Goal: Task Accomplishment & Management: Use online tool/utility

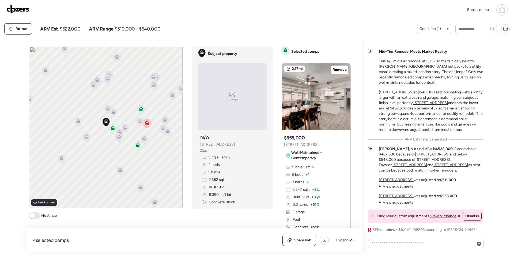
click at [16, 10] on img at bounding box center [17, 9] width 23 height 9
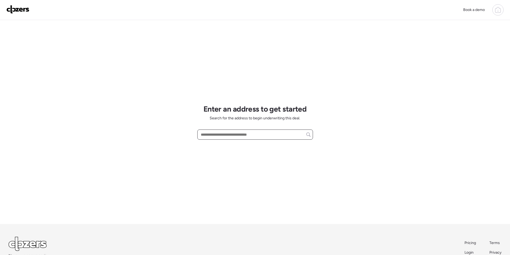
click at [237, 132] on input "text" at bounding box center [255, 134] width 111 height 7
paste input "**********"
click at [301, 133] on div "**********" at bounding box center [255, 134] width 116 height 10
drag, startPoint x: 220, startPoint y: 133, endPoint x: 290, endPoint y: 135, distance: 69.6
click at [290, 135] on input "*********" at bounding box center [255, 134] width 111 height 7
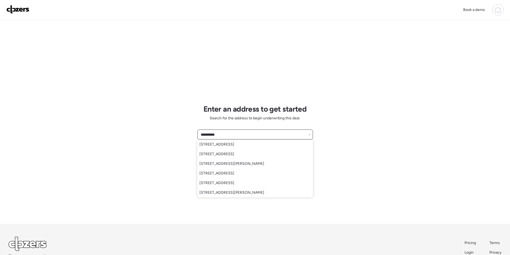
click at [243, 135] on input "*********" at bounding box center [255, 134] width 111 height 7
paste input "**********"
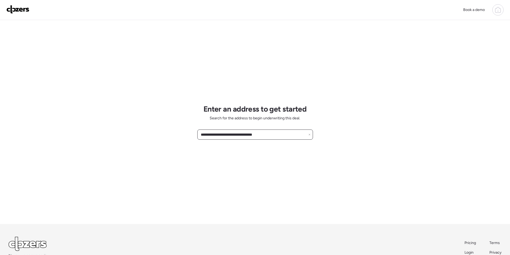
click at [227, 135] on input "**********" at bounding box center [255, 134] width 111 height 7
click at [225, 130] on div "**********" at bounding box center [255, 134] width 116 height 10
click at [225, 133] on input "**********" at bounding box center [255, 134] width 111 height 7
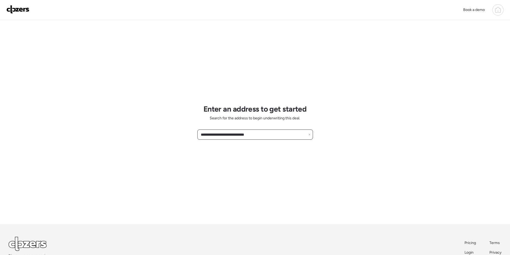
click at [225, 133] on input "**********" at bounding box center [255, 134] width 111 height 7
paste input "*********"
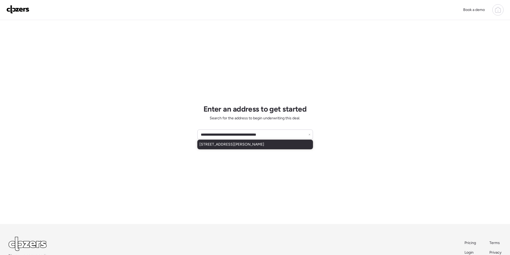
click at [224, 144] on span "2432 W Saint Moritz Ln, Phoenix, AZ, 85023" at bounding box center [231, 144] width 65 height 5
type input "**********"
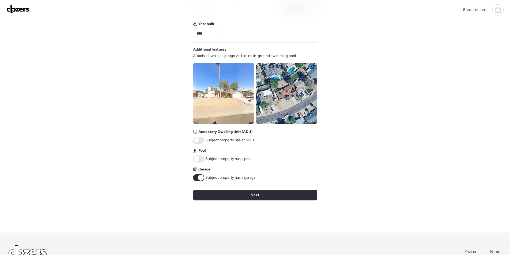
scroll to position [161, 0]
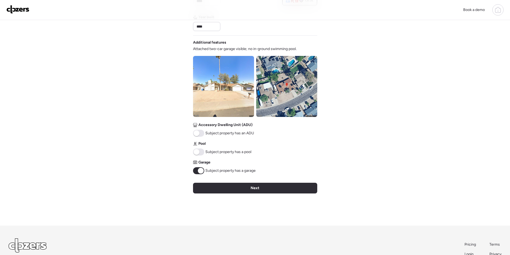
click at [275, 101] on img at bounding box center [286, 86] width 61 height 61
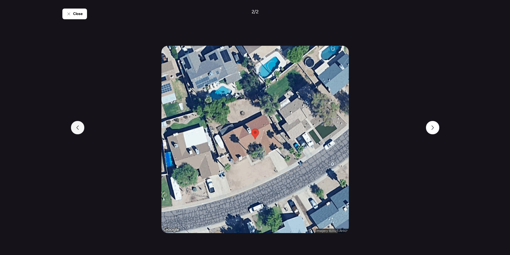
click at [77, 124] on div at bounding box center [77, 127] width 13 height 13
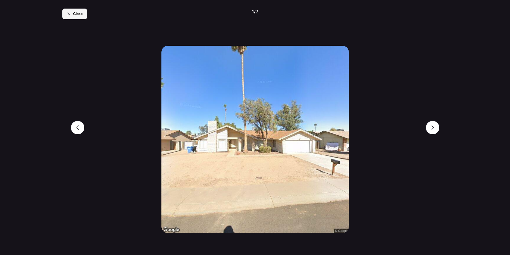
click at [86, 18] on div "Close" at bounding box center [74, 14] width 25 height 11
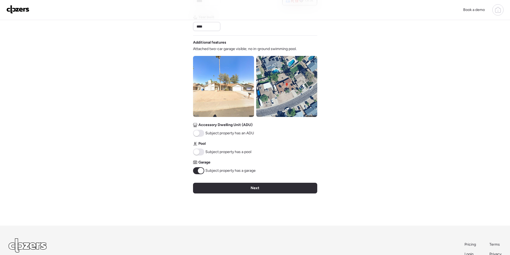
click at [210, 188] on div "Next" at bounding box center [255, 188] width 124 height 11
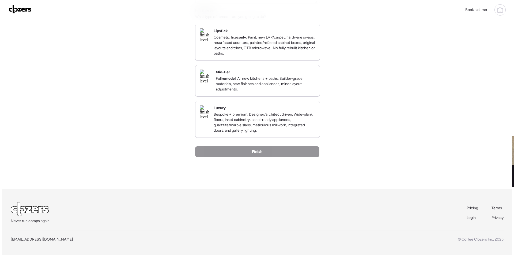
scroll to position [0, 0]
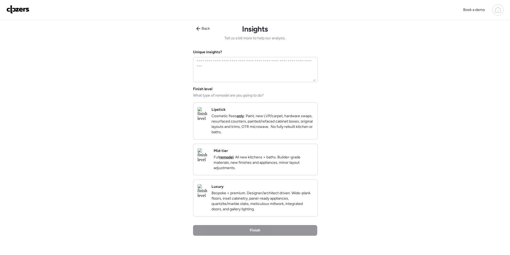
drag, startPoint x: 269, startPoint y: 168, endPoint x: 273, endPoint y: 170, distance: 4.0
click at [270, 168] on p "Full remodel . All new kitchens + baths. Builder-grade materials, new finishes …" at bounding box center [263, 163] width 100 height 16
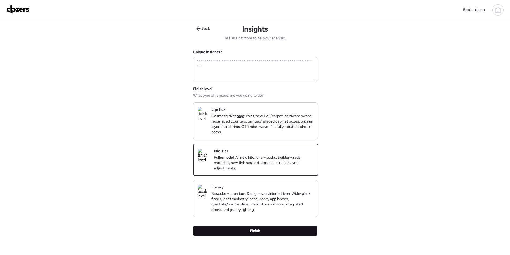
click at [277, 236] on div "Finish" at bounding box center [255, 231] width 124 height 11
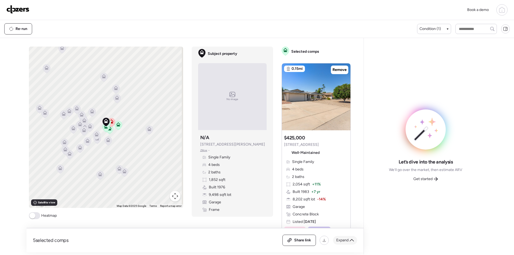
click at [342, 240] on span "Expand" at bounding box center [342, 240] width 12 height 5
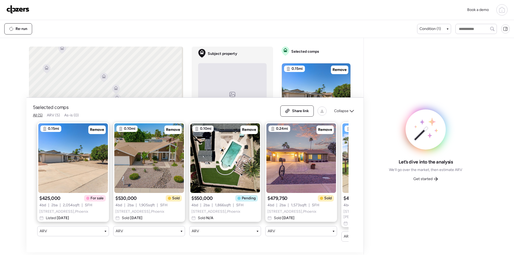
click at [97, 126] on img at bounding box center [73, 158] width 70 height 70
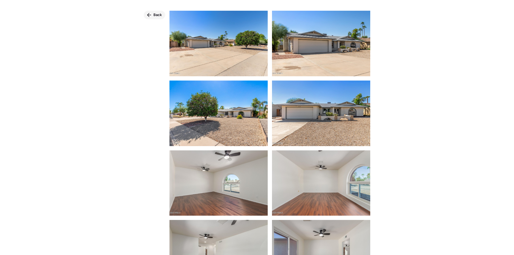
click at [161, 12] on div "Back" at bounding box center [154, 15] width 21 height 9
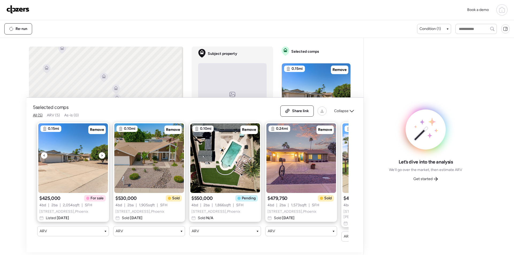
click at [100, 132] on span "Remove" at bounding box center [97, 129] width 14 height 5
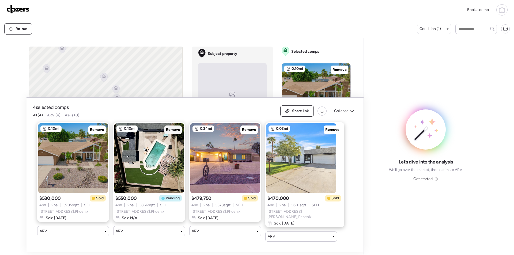
click at [169, 131] on span "Remove" at bounding box center [173, 129] width 14 height 5
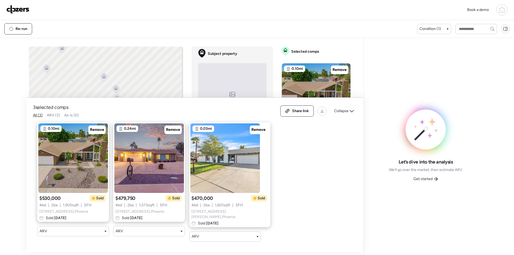
click at [348, 112] on div "Collapse" at bounding box center [344, 111] width 26 height 9
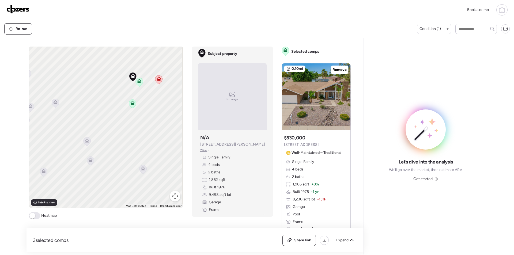
drag, startPoint x: 108, startPoint y: 164, endPoint x: 131, endPoint y: 124, distance: 46.7
click at [131, 124] on div "To activate drag with keyboard, press Alt + Enter. Once in keyboard drag state,…" at bounding box center [106, 127] width 154 height 161
click at [87, 136] on icon at bounding box center [89, 136] width 4 height 4
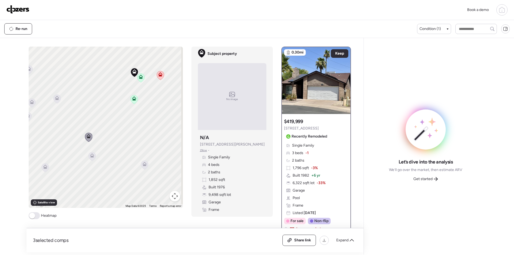
click at [91, 154] on icon at bounding box center [92, 155] width 4 height 4
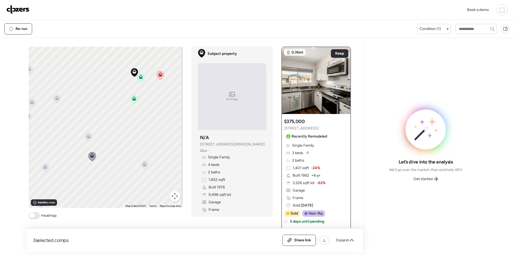
click at [142, 167] on icon at bounding box center [144, 165] width 7 height 9
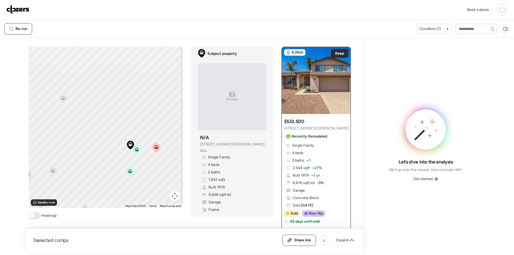
drag, startPoint x: 132, startPoint y: 118, endPoint x: 127, endPoint y: 196, distance: 77.7
click at [127, 196] on div "To activate drag with keyboard, press Alt + Enter. Once in keyboard drag state,…" at bounding box center [106, 127] width 154 height 161
drag, startPoint x: 119, startPoint y: 132, endPoint x: 50, endPoint y: 121, distance: 69.9
click at [50, 121] on div "To activate drag with keyboard, press Alt + Enter. Once in keyboard drag state,…" at bounding box center [106, 127] width 154 height 161
drag, startPoint x: 87, startPoint y: 145, endPoint x: 131, endPoint y: 45, distance: 108.3
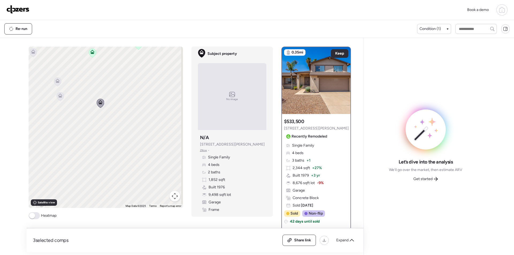
click at [131, 45] on div "3 selected comps All (3) ARV (3) As-is (0) Share link Expand Comps list To acti…" at bounding box center [191, 145] width 330 height 214
drag, startPoint x: 117, startPoint y: 126, endPoint x: 87, endPoint y: 109, distance: 34.5
click at [87, 109] on div "To activate drag with keyboard, press Alt + Enter. Once in keyboard drag state,…" at bounding box center [106, 127] width 154 height 161
drag, startPoint x: 122, startPoint y: 128, endPoint x: 87, endPoint y: 152, distance: 42.5
click at [87, 151] on div "To activate drag with keyboard, press Alt + Enter. Once in keyboard drag state,…" at bounding box center [106, 127] width 154 height 161
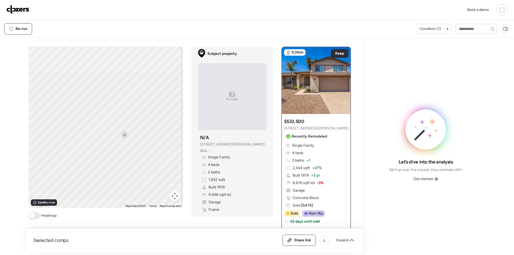
drag, startPoint x: 133, startPoint y: 100, endPoint x: 121, endPoint y: 153, distance: 54.2
click at [133, 171] on div "To activate drag with keyboard, press Alt + Enter. Once in keyboard drag state,…" at bounding box center [106, 127] width 154 height 161
drag, startPoint x: 99, startPoint y: 126, endPoint x: 148, endPoint y: 183, distance: 74.9
click at [148, 183] on div "To activate drag with keyboard, press Alt + Enter. Once in keyboard drag state,…" at bounding box center [106, 127] width 154 height 161
drag, startPoint x: 96, startPoint y: 171, endPoint x: 141, endPoint y: 167, distance: 44.9
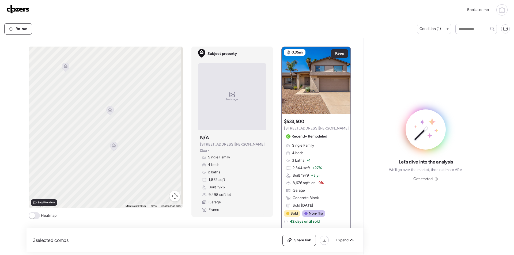
click at [141, 168] on div "To activate drag with keyboard, press Alt + Enter. Once in keyboard drag state,…" at bounding box center [106, 127] width 154 height 161
click at [114, 143] on icon at bounding box center [116, 142] width 4 height 4
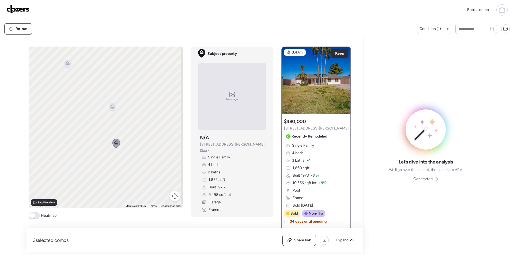
click at [110, 107] on icon at bounding box center [112, 106] width 4 height 4
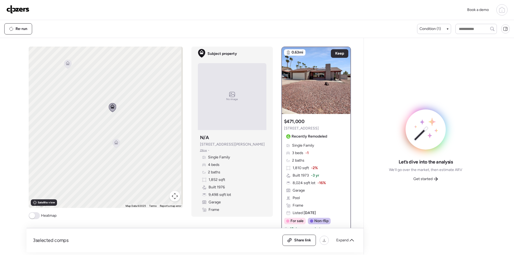
click at [66, 66] on icon at bounding box center [67, 64] width 7 height 9
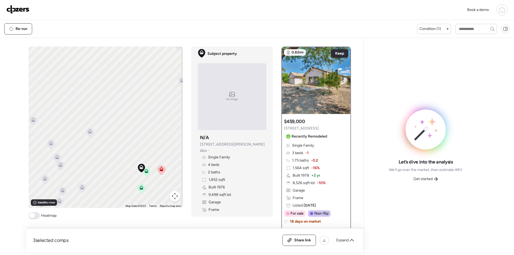
drag, startPoint x: 77, startPoint y: 189, endPoint x: 144, endPoint y: 125, distance: 92.5
click at [144, 125] on div "To navigate, press the arrow keys. To activate drag with keyboard, press Alt + …" at bounding box center [106, 127] width 154 height 161
click at [434, 181] on icon at bounding box center [435, 179] width 4 height 4
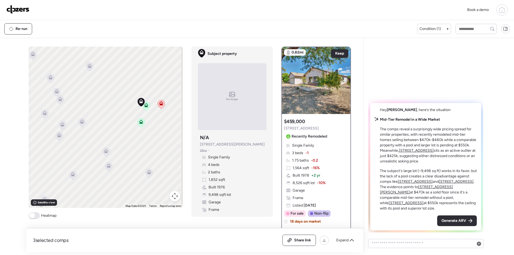
drag, startPoint x: 153, startPoint y: 177, endPoint x: 151, endPoint y: 114, distance: 62.9
click at [151, 113] on div "To navigate, press the arrow keys. To activate drag with keyboard, press Alt + …" at bounding box center [106, 127] width 154 height 161
drag, startPoint x: 140, startPoint y: 136, endPoint x: 120, endPoint y: 92, distance: 48.3
click at [120, 92] on div "To navigate, press the arrow keys. To activate drag with keyboard, press Alt + …" at bounding box center [106, 127] width 154 height 161
drag, startPoint x: 139, startPoint y: 143, endPoint x: 125, endPoint y: 131, distance: 17.6
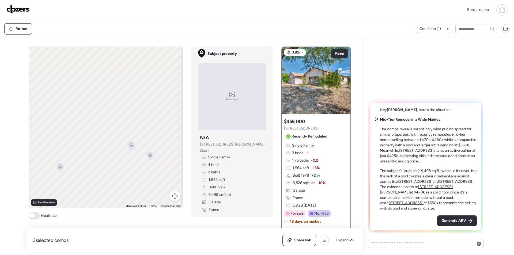
click at [125, 128] on div "To navigate, press the arrow keys. To activate drag with keyboard, press Alt + …" at bounding box center [106, 127] width 154 height 161
click at [124, 134] on div "To navigate, press the arrow keys. To activate drag with keyboard, press Alt + …" at bounding box center [106, 127] width 154 height 161
click at [130, 140] on icon at bounding box center [128, 138] width 7 height 9
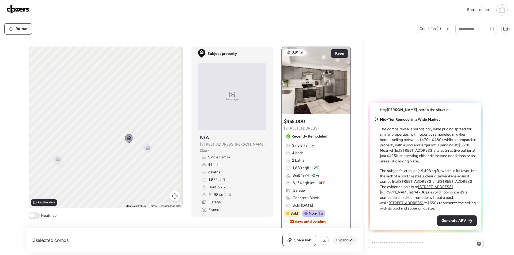
click at [344, 238] on span "Expand" at bounding box center [342, 240] width 12 height 5
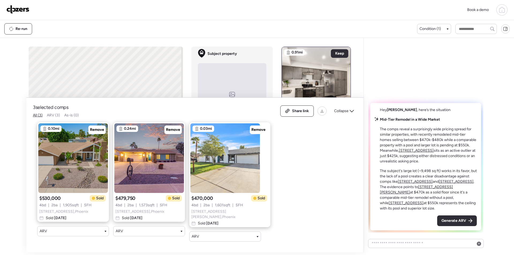
click at [349, 115] on div "Collapse" at bounding box center [344, 111] width 26 height 9
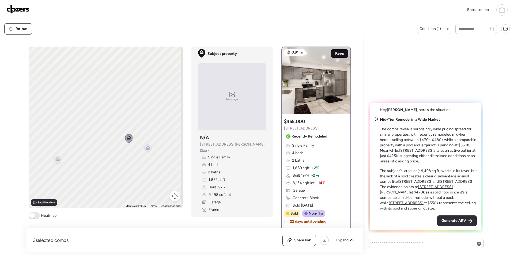
click at [338, 56] on span "Keep" at bounding box center [339, 53] width 9 height 5
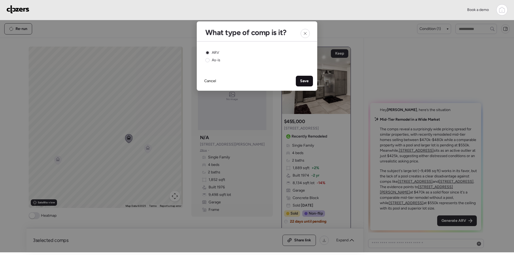
click at [310, 83] on div "Save" at bounding box center [304, 81] width 17 height 11
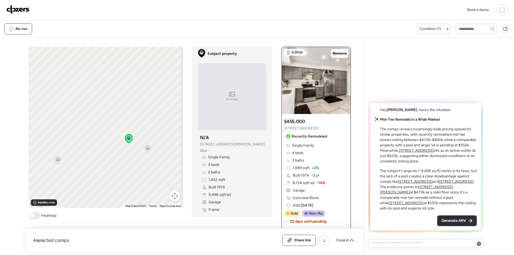
click at [146, 147] on icon at bounding box center [148, 148] width 4 height 4
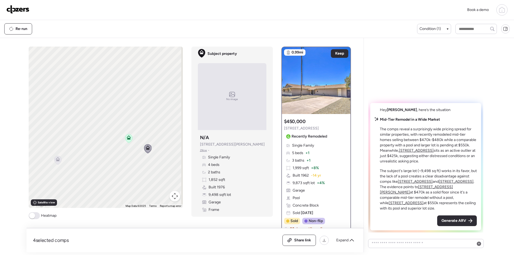
click at [56, 161] on icon at bounding box center [57, 160] width 7 height 9
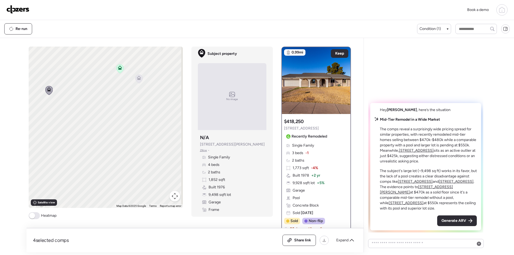
drag, startPoint x: 104, startPoint y: 152, endPoint x: 95, endPoint y: 83, distance: 70.1
click at [95, 81] on div "To navigate, press the arrow keys. To activate drag with keyboard, press Alt + …" at bounding box center [106, 127] width 154 height 161
drag, startPoint x: 91, startPoint y: 125, endPoint x: 58, endPoint y: 150, distance: 41.5
click at [57, 144] on div "To navigate, press the arrow keys. To activate drag with keyboard, press Alt + …" at bounding box center [106, 127] width 154 height 161
drag, startPoint x: 70, startPoint y: 95, endPoint x: 91, endPoint y: 161, distance: 69.2
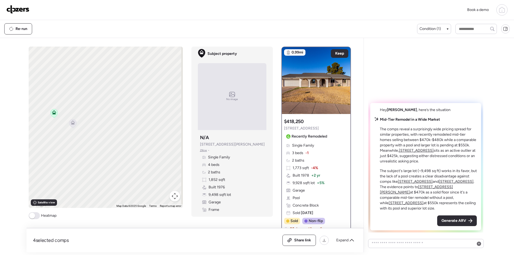
click at [91, 161] on div "To navigate, press the arrow keys. To activate drag with keyboard, press Alt + …" at bounding box center [106, 127] width 154 height 161
drag, startPoint x: 79, startPoint y: 129, endPoint x: 140, endPoint y: 182, distance: 80.5
click at [138, 182] on div "To navigate, press the arrow keys. To activate drag with keyboard, press Alt + …" at bounding box center [106, 127] width 154 height 161
drag, startPoint x: 106, startPoint y: 163, endPoint x: 84, endPoint y: 135, distance: 36.2
click at [84, 135] on div "To navigate, press the arrow keys. To activate drag with keyboard, press Alt + …" at bounding box center [106, 127] width 154 height 161
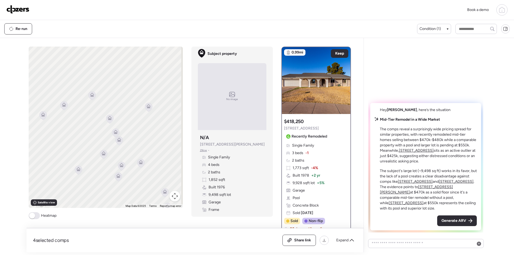
click at [145, 109] on icon at bounding box center [148, 107] width 7 height 9
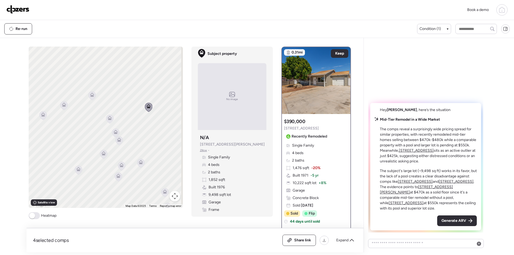
click at [108, 120] on icon at bounding box center [109, 119] width 3 height 2
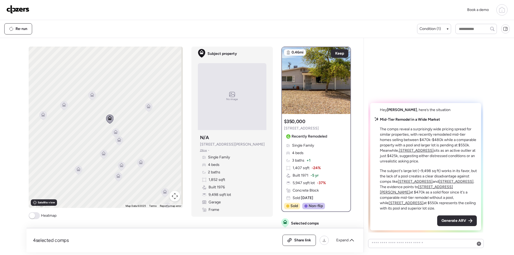
click at [112, 131] on icon at bounding box center [115, 132] width 7 height 9
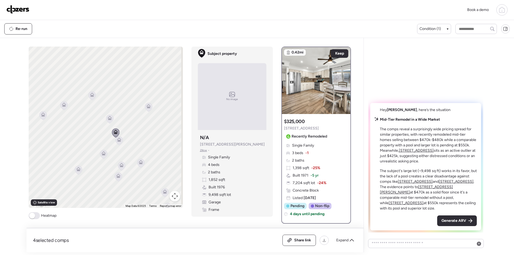
click at [119, 143] on icon at bounding box center [118, 140] width 7 height 9
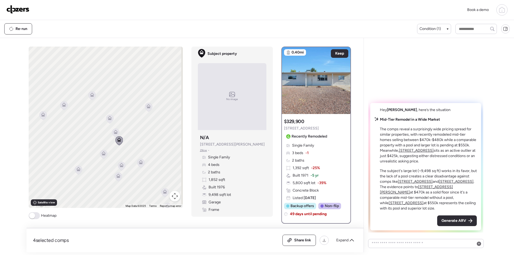
click at [91, 97] on icon at bounding box center [91, 95] width 7 height 9
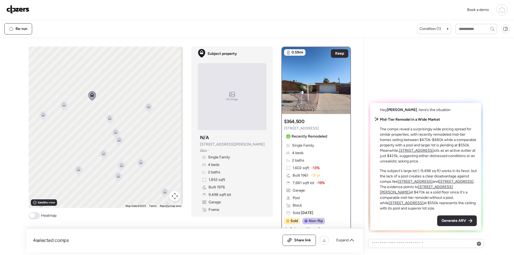
click at [101, 157] on icon at bounding box center [103, 154] width 7 height 9
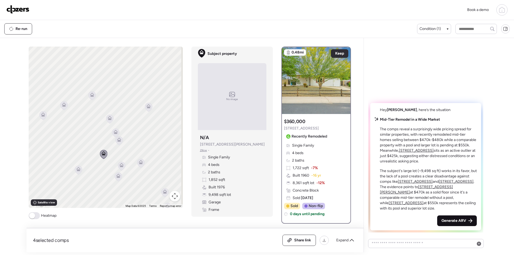
click at [447, 219] on span "Generate ARV" at bounding box center [453, 220] width 25 height 5
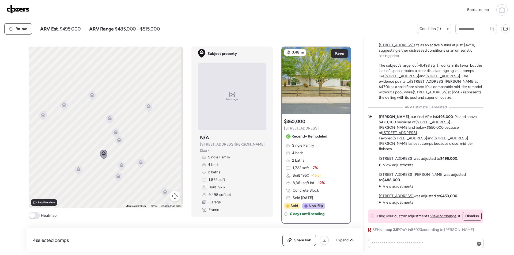
click at [72, 27] on span "$495,000" at bounding box center [70, 29] width 21 height 6
click at [71, 28] on span "$495,000" at bounding box center [70, 29] width 21 height 6
click at [73, 30] on span "$495,000" at bounding box center [70, 29] width 21 height 6
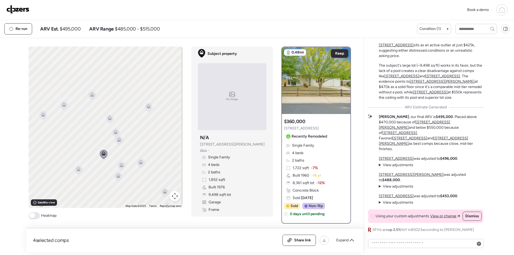
click at [73, 30] on span "$495,000" at bounding box center [70, 29] width 21 height 6
copy span "495,000"
click at [306, 239] on span "Share link" at bounding box center [302, 240] width 17 height 5
click at [12, 10] on img at bounding box center [17, 9] width 23 height 9
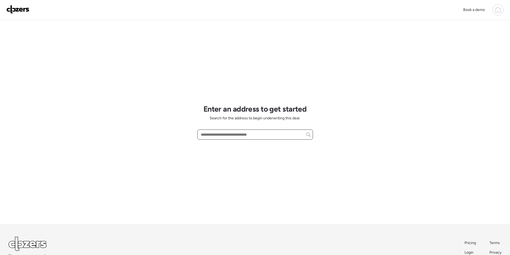
click at [231, 134] on input "text" at bounding box center [255, 134] width 111 height 7
paste input "**********"
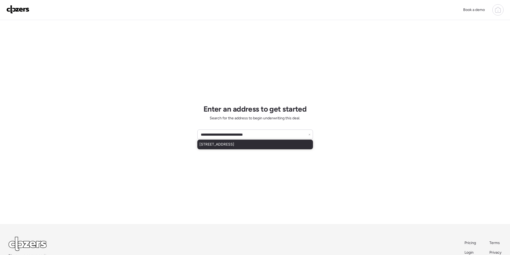
click at [232, 144] on span "1372 W 15th St, Tempe, AZ, 85281" at bounding box center [216, 144] width 35 height 5
type input "**********"
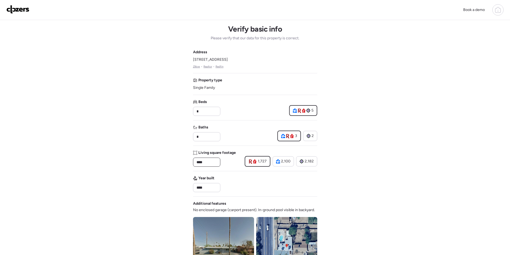
click at [196, 163] on input "****" at bounding box center [206, 161] width 22 height 7
click at [197, 163] on input "****" at bounding box center [206, 161] width 22 height 7
drag, startPoint x: 197, startPoint y: 163, endPoint x: 202, endPoint y: 162, distance: 5.3
click at [197, 163] on input "****" at bounding box center [206, 161] width 22 height 7
paste input "*"
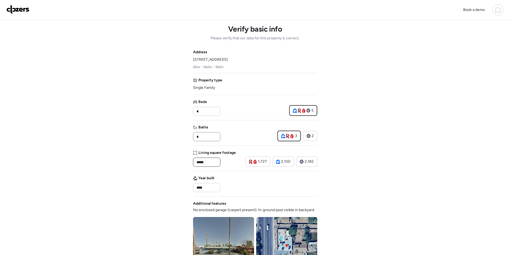
type input "*****"
click at [205, 138] on input "*" at bounding box center [206, 136] width 22 height 7
type input "*"
click at [249, 119] on div "Address 1372 W 15th St, Tempe, AZ 85281 Zillow • Realtor • Redfin Property type…" at bounding box center [255, 192] width 124 height 286
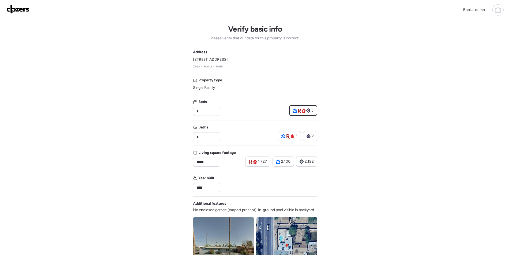
scroll to position [27, 0]
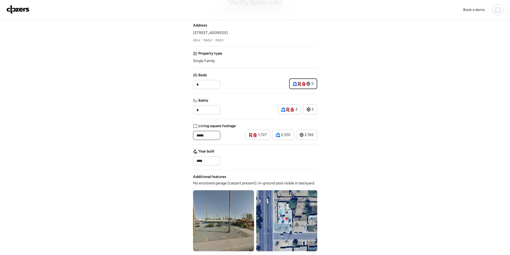
click at [199, 136] on input "*****" at bounding box center [206, 135] width 22 height 7
type input "****"
click at [227, 146] on div "Address 1372 W 15th St, Tempe, AZ 85281 Zillow • Realtor • Redfin Property type…" at bounding box center [255, 166] width 124 height 286
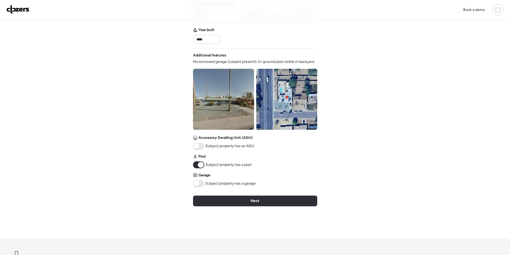
scroll to position [165, 0]
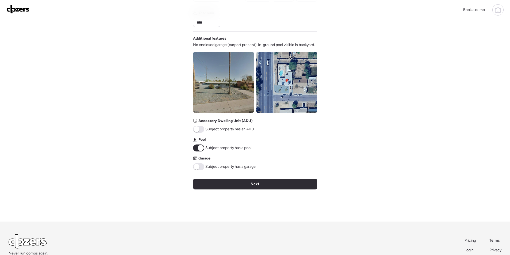
click at [231, 88] on img at bounding box center [223, 82] width 61 height 61
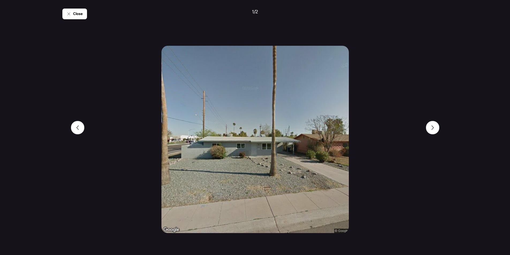
click at [75, 14] on span "Close" at bounding box center [78, 13] width 10 height 5
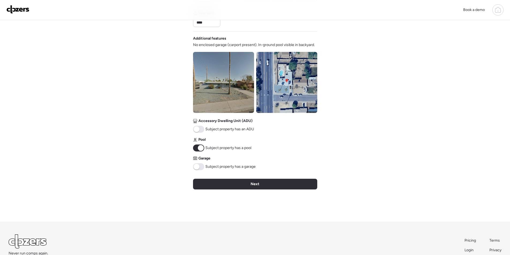
click at [229, 187] on div "Next" at bounding box center [255, 184] width 124 height 11
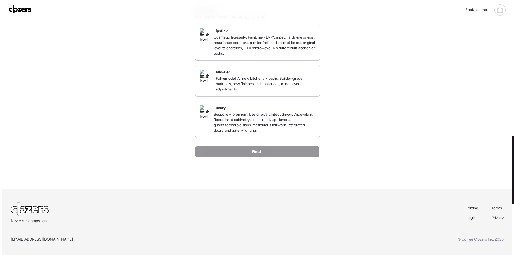
scroll to position [0, 0]
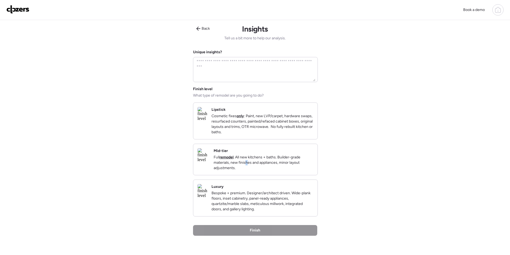
click at [273, 170] on p "Full remodel . All new kitchens + baths. Builder-grade materials, new finishes …" at bounding box center [263, 163] width 100 height 16
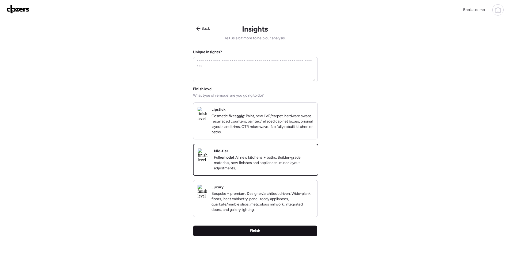
click at [260, 234] on span "Finish" at bounding box center [255, 230] width 10 height 5
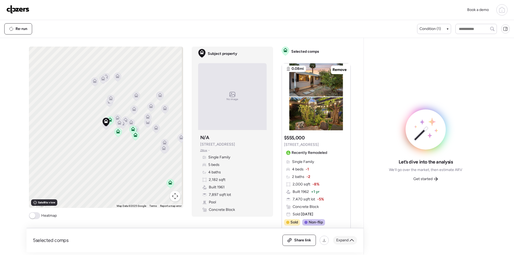
click at [341, 236] on div "Expand" at bounding box center [345, 240] width 24 height 9
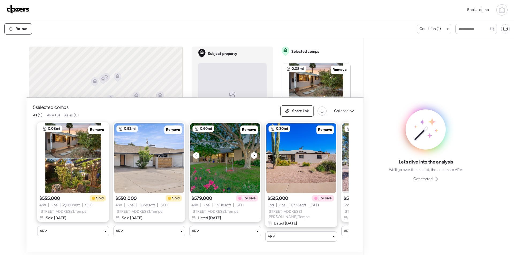
click at [253, 126] on img at bounding box center [225, 158] width 70 height 70
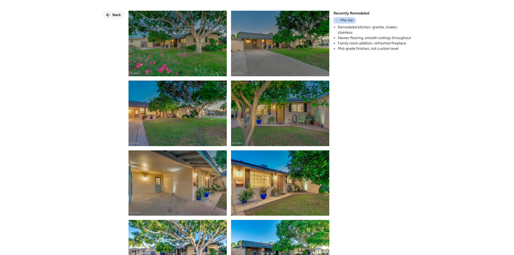
click at [116, 12] on span "Back" at bounding box center [116, 14] width 9 height 5
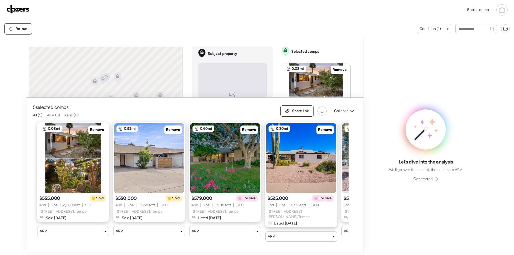
click at [247, 132] on span "Remove" at bounding box center [249, 129] width 14 height 5
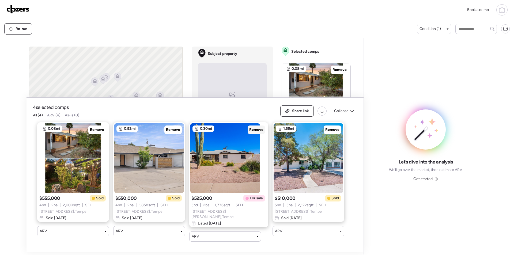
click at [249, 131] on span "Remove" at bounding box center [256, 129] width 14 height 5
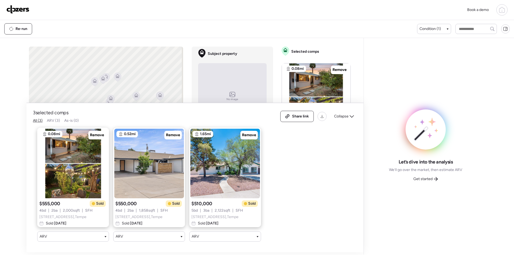
drag, startPoint x: 343, startPoint y: 112, endPoint x: 321, endPoint y: 112, distance: 21.9
click at [343, 114] on span "Collapse" at bounding box center [341, 116] width 14 height 5
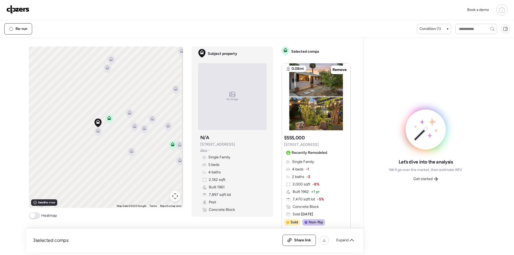
click at [98, 132] on icon at bounding box center [97, 131] width 7 height 9
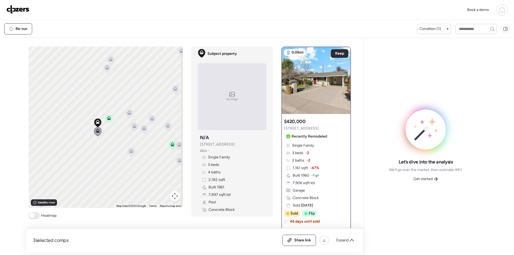
click at [132, 117] on div "To activate drag with keyboard, press Alt + Enter. Once in keyboard drag state,…" at bounding box center [106, 127] width 154 height 161
click at [128, 114] on icon at bounding box center [128, 114] width 3 height 2
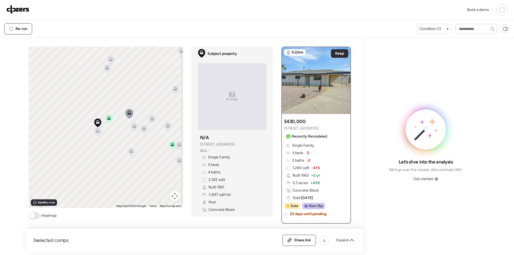
click at [133, 127] on icon at bounding box center [134, 126] width 4 height 4
click at [132, 127] on icon at bounding box center [133, 128] width 3 height 2
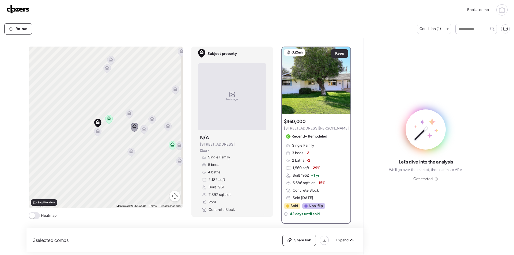
click at [129, 151] on icon at bounding box center [131, 151] width 4 height 4
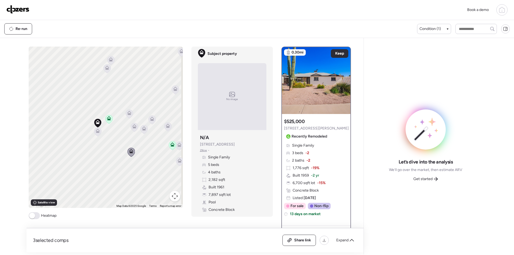
click at [141, 132] on icon at bounding box center [143, 129] width 7 height 9
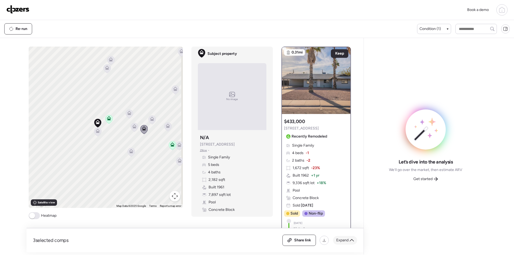
click at [340, 240] on span "Expand" at bounding box center [342, 240] width 12 height 5
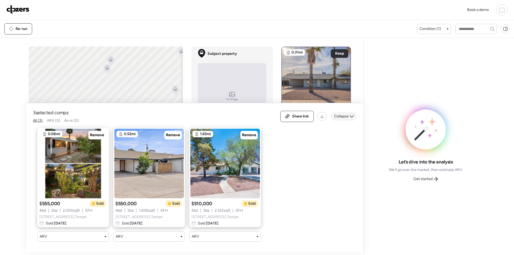
click at [345, 114] on span "Collapse" at bounding box center [341, 116] width 14 height 5
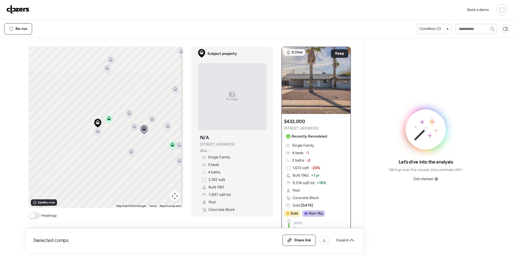
click at [151, 120] on icon at bounding box center [151, 120] width 3 height 2
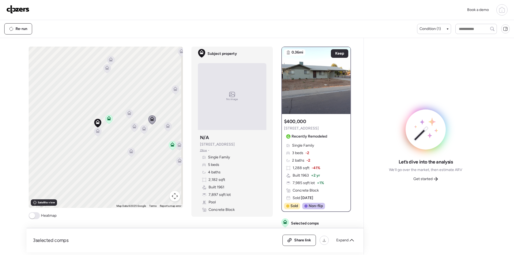
click at [164, 126] on icon at bounding box center [167, 126] width 7 height 9
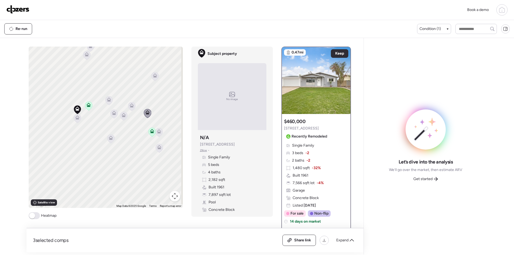
drag, startPoint x: 153, startPoint y: 163, endPoint x: 131, endPoint y: 148, distance: 26.7
click at [131, 148] on div "To activate drag with keyboard, press Alt + Enter. Once in keyboard drag state,…" at bounding box center [106, 127] width 154 height 161
click at [157, 133] on icon at bounding box center [157, 132] width 3 height 2
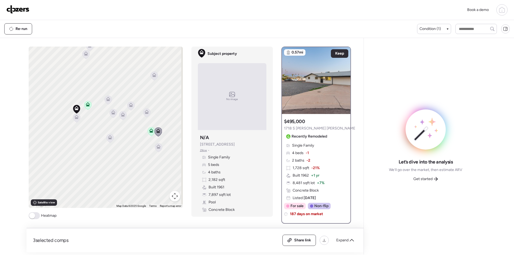
click at [157, 148] on icon at bounding box center [158, 148] width 3 height 2
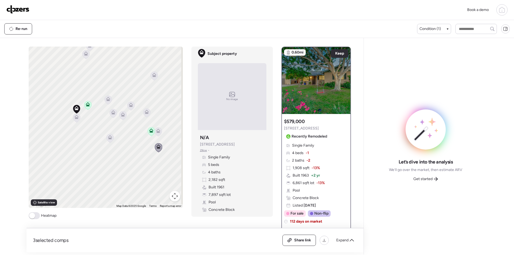
click at [152, 76] on icon at bounding box center [153, 76] width 3 height 2
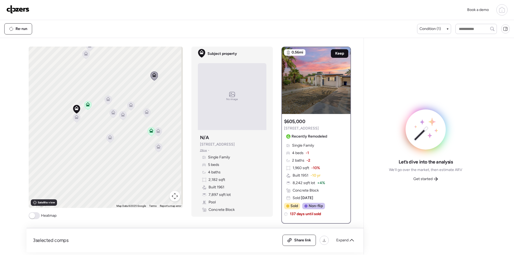
click at [335, 54] on span "Keep" at bounding box center [339, 53] width 9 height 5
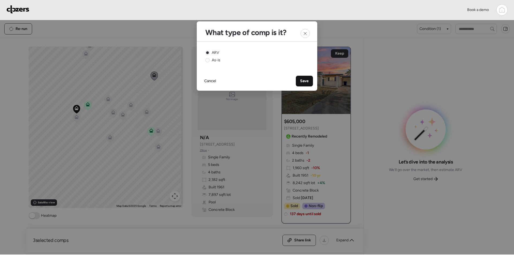
click at [307, 83] on span "Save" at bounding box center [304, 80] width 9 height 5
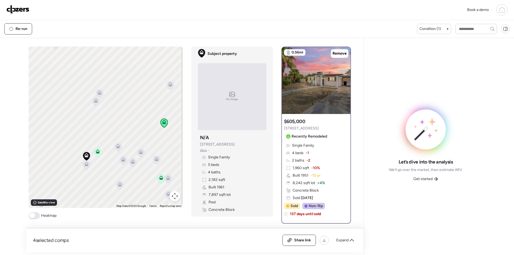
drag, startPoint x: 105, startPoint y: 117, endPoint x: 115, endPoint y: 166, distance: 49.4
click at [115, 166] on div "To activate drag with keyboard, press Alt + Enter. Once in keyboard drag state,…" at bounding box center [106, 127] width 154 height 161
click at [94, 101] on icon at bounding box center [95, 102] width 3 height 2
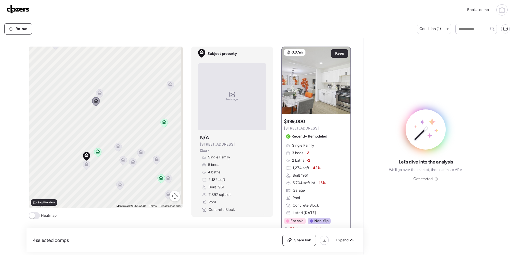
click at [99, 93] on icon at bounding box center [99, 94] width 3 height 2
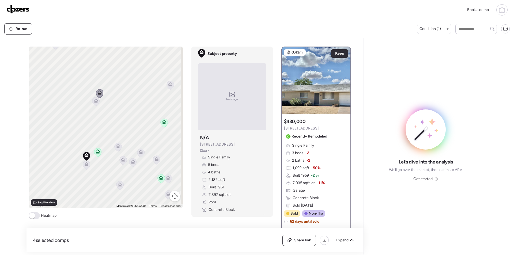
click at [169, 87] on icon at bounding box center [169, 85] width 7 height 9
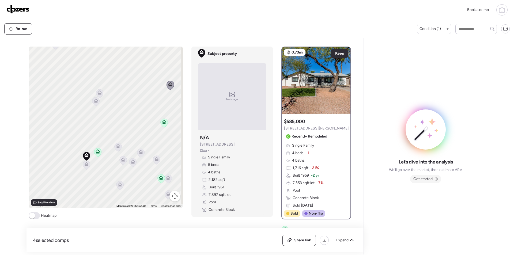
click at [434, 182] on div "Get started" at bounding box center [425, 179] width 31 height 9
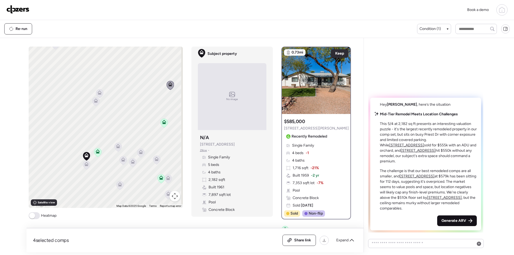
click at [457, 220] on span "Generate ARV" at bounding box center [453, 220] width 25 height 5
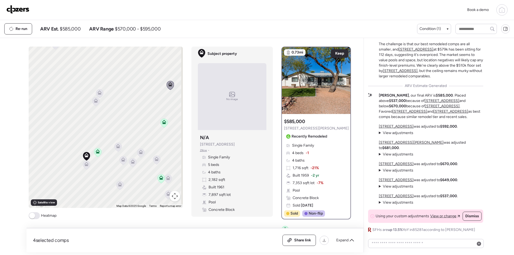
click at [72, 26] on span "$585,000" at bounding box center [70, 29] width 21 height 6
copy span "585,000"
click at [306, 241] on span "Share link" at bounding box center [302, 240] width 17 height 5
click at [26, 11] on img at bounding box center [17, 9] width 23 height 9
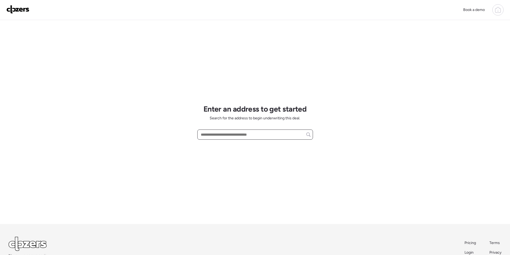
click at [226, 135] on input "text" at bounding box center [255, 134] width 111 height 7
paste input "**********"
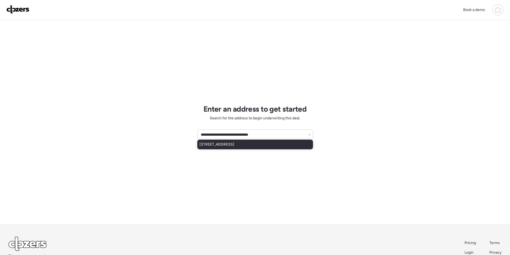
click at [227, 145] on span "[STREET_ADDRESS]" at bounding box center [216, 144] width 35 height 5
type input "**********"
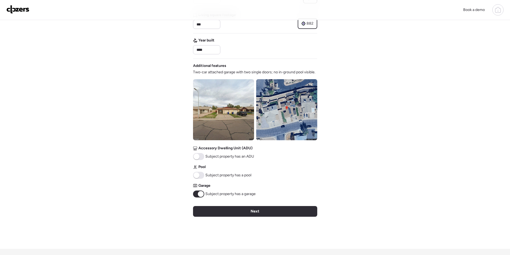
scroll to position [140, 0]
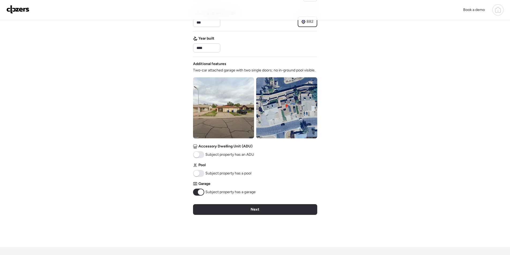
click at [261, 114] on img at bounding box center [286, 107] width 61 height 61
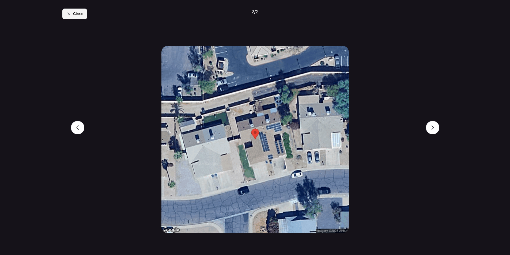
click at [70, 11] on div "Close" at bounding box center [74, 14] width 25 height 11
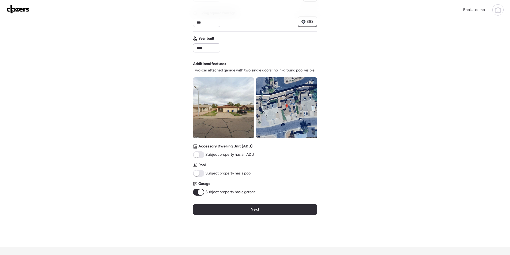
click at [234, 209] on div "Next" at bounding box center [255, 209] width 124 height 11
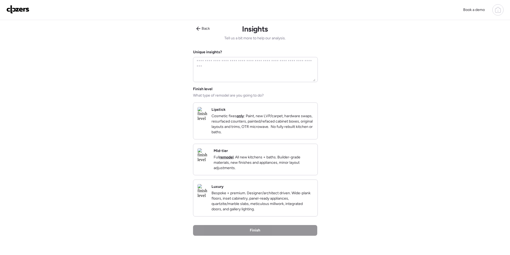
drag, startPoint x: 279, startPoint y: 163, endPoint x: 281, endPoint y: 167, distance: 4.9
click at [279, 163] on p "Full remodel . All new kitchens + baths. Builder-grade materials, new finishes …" at bounding box center [263, 163] width 100 height 16
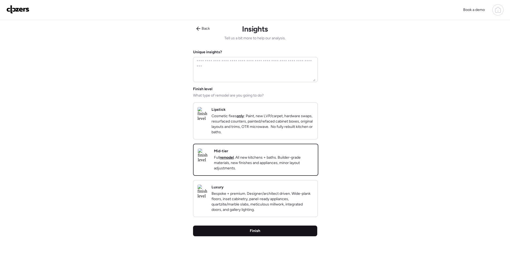
click at [269, 236] on div "Finish" at bounding box center [255, 231] width 124 height 11
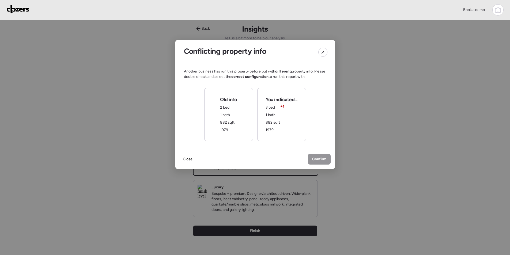
click at [274, 130] on div "You indicated... 3 bed + 1 1 bath 882 sqft 1979" at bounding box center [281, 114] width 32 height 36
click at [220, 119] on div "Old info 2 bed 1 bath 882 sqft 1979" at bounding box center [228, 114] width 17 height 36
click at [318, 158] on span "Confirm" at bounding box center [319, 159] width 14 height 5
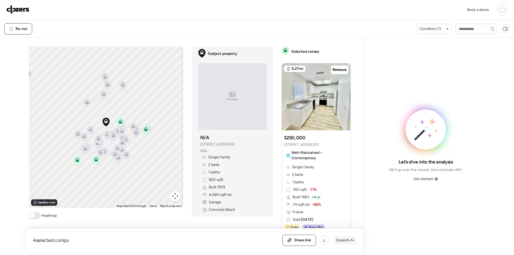
click at [346, 239] on span "Expand" at bounding box center [342, 240] width 12 height 5
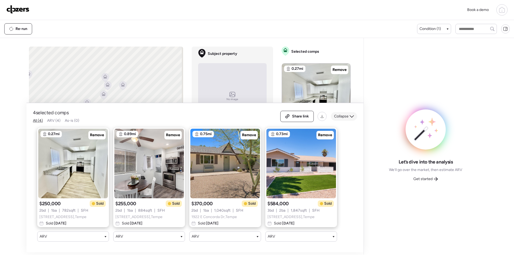
click at [346, 114] on span "Collapse" at bounding box center [341, 116] width 14 height 5
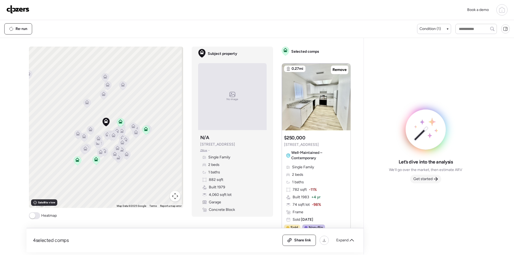
click at [436, 176] on div "Get started" at bounding box center [425, 179] width 31 height 9
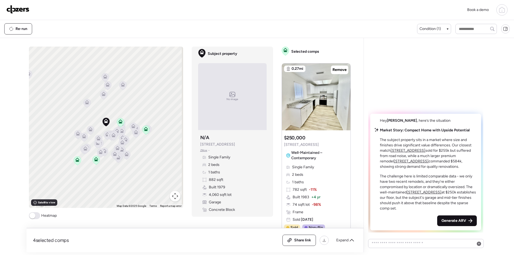
click at [455, 220] on span "Generate ARV" at bounding box center [453, 220] width 25 height 5
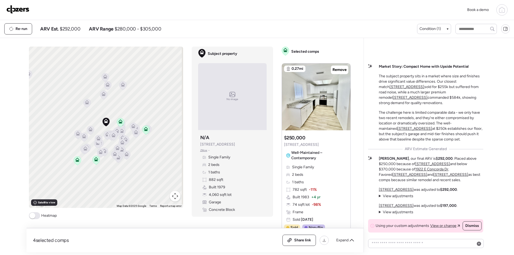
click at [66, 28] on span "$292,000" at bounding box center [70, 29] width 21 height 6
copy span "292,000"
click at [293, 238] on div "Share link" at bounding box center [299, 240] width 33 height 11
click at [23, 8] on img at bounding box center [17, 9] width 23 height 9
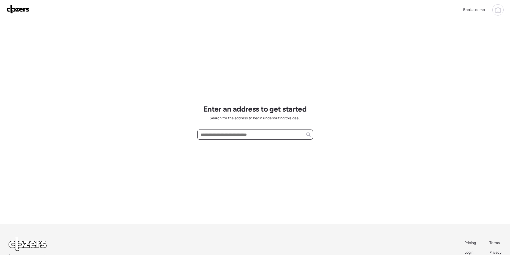
click at [223, 131] on input "text" at bounding box center [255, 134] width 111 height 7
paste input "**********"
click at [227, 144] on span "[STREET_ADDRESS]" at bounding box center [216, 144] width 35 height 5
type input "**********"
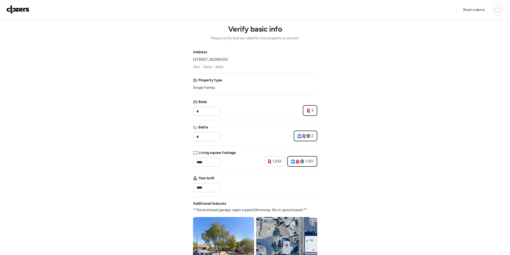
scroll to position [107, 0]
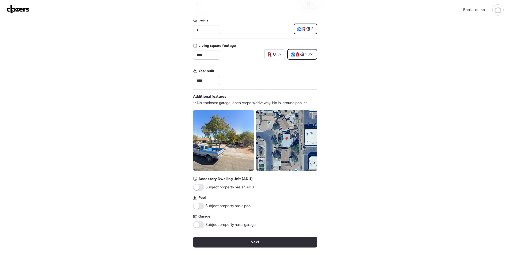
click at [277, 154] on img at bounding box center [286, 140] width 61 height 61
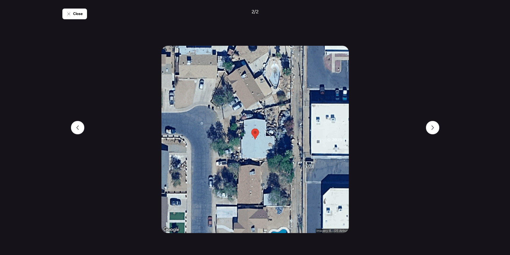
click at [74, 12] on span "Close" at bounding box center [78, 13] width 10 height 5
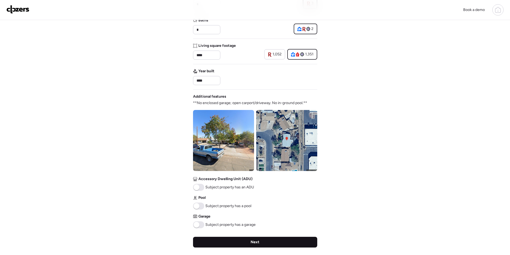
click at [240, 242] on div "Next" at bounding box center [255, 242] width 124 height 11
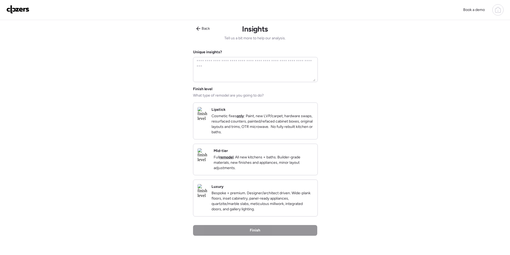
drag, startPoint x: 288, startPoint y: 158, endPoint x: 283, endPoint y: 187, distance: 29.6
click at [288, 158] on div "Mid-tier Full remodel . All new kitchens + baths. Builder-grade materials, new …" at bounding box center [263, 159] width 100 height 22
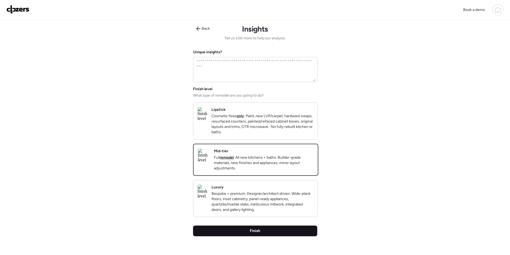
click at [268, 236] on div "Finish" at bounding box center [255, 231] width 124 height 11
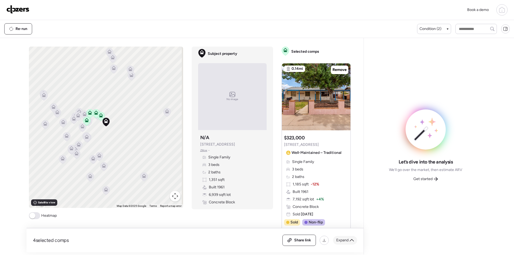
click at [347, 239] on span "Expand" at bounding box center [342, 240] width 12 height 5
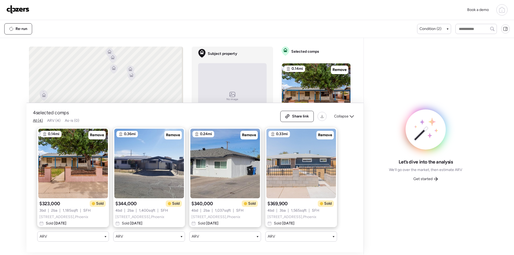
drag, startPoint x: 345, startPoint y: 113, endPoint x: 341, endPoint y: 115, distance: 4.2
click at [345, 114] on span "Collapse" at bounding box center [341, 116] width 14 height 5
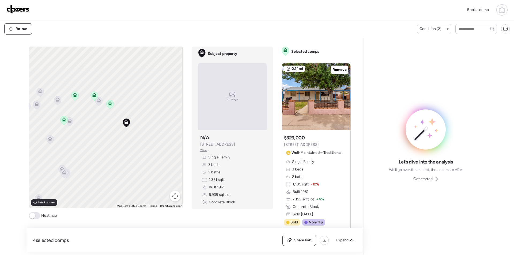
click at [68, 121] on icon at bounding box center [69, 121] width 4 height 4
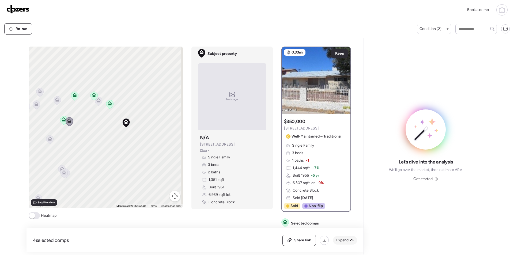
click at [342, 238] on span "Expand" at bounding box center [342, 240] width 12 height 5
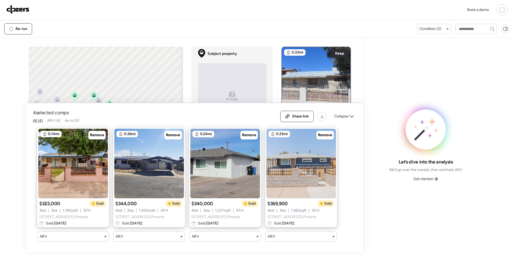
click at [343, 114] on span "Collapse" at bounding box center [341, 116] width 14 height 5
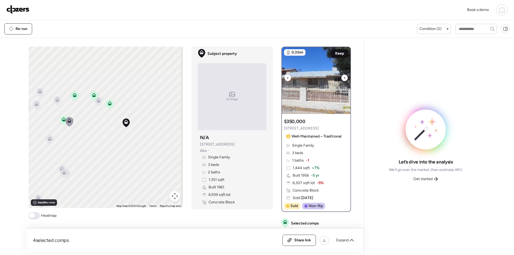
click at [339, 56] on div "Keep" at bounding box center [339, 53] width 17 height 9
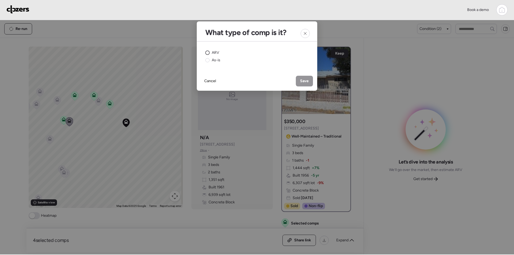
click at [217, 53] on span "ARV" at bounding box center [215, 52] width 7 height 5
click at [304, 79] on span "Save" at bounding box center [304, 80] width 9 height 5
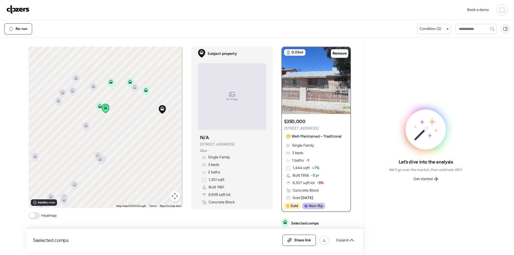
drag, startPoint x: 89, startPoint y: 142, endPoint x: 126, endPoint y: 129, distance: 39.3
click at [126, 129] on div "To activate drag with keyboard, press Alt + Enter. Once in keyboard drag state,…" at bounding box center [106, 127] width 154 height 161
click at [101, 154] on icon at bounding box center [103, 154] width 4 height 4
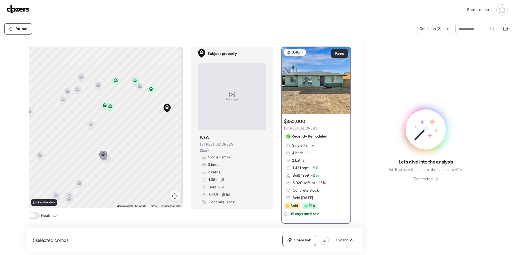
click at [103, 158] on icon at bounding box center [102, 155] width 7 height 9
click at [87, 129] on icon at bounding box center [90, 125] width 7 height 9
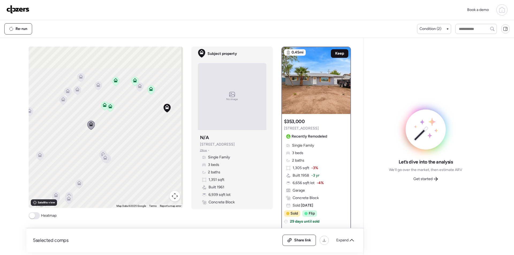
click at [335, 55] on span "Keep" at bounding box center [339, 53] width 9 height 5
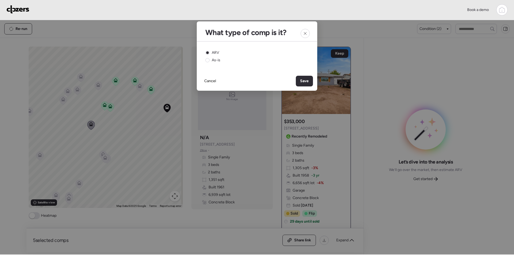
click at [299, 79] on div "Save" at bounding box center [304, 81] width 17 height 11
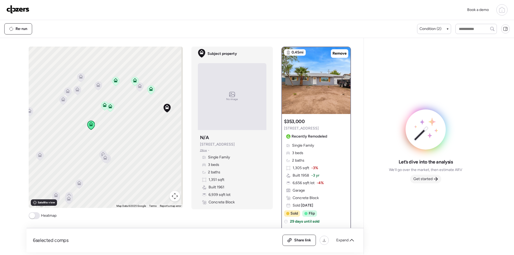
click at [427, 177] on span "Get started" at bounding box center [422, 178] width 19 height 5
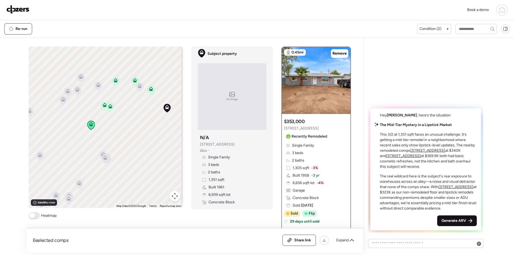
click at [451, 221] on span "Generate ARV" at bounding box center [453, 220] width 25 height 5
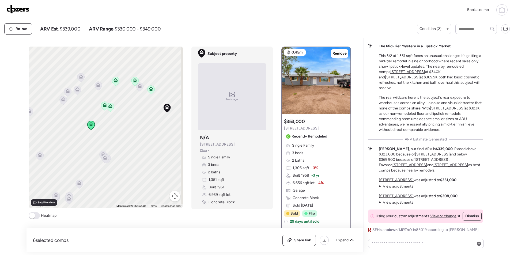
click at [64, 30] on span "$339,000" at bounding box center [70, 29] width 21 height 6
copy span "339,000"
click at [301, 239] on span "Share link" at bounding box center [302, 240] width 17 height 5
click at [12, 10] on img at bounding box center [17, 9] width 23 height 9
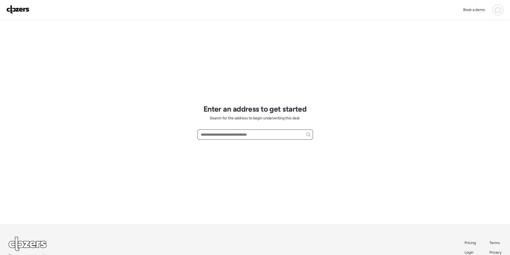
click at [232, 132] on input "text" at bounding box center [255, 134] width 111 height 7
paste input "**********"
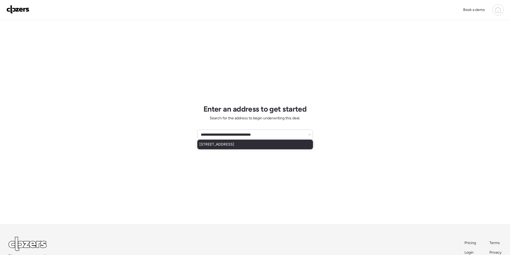
click at [234, 147] on span "[STREET_ADDRESS]" at bounding box center [216, 144] width 35 height 5
type input "**********"
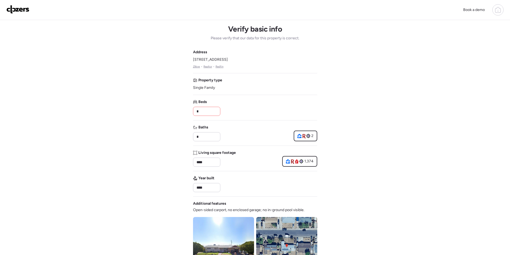
click at [206, 111] on input "*" at bounding box center [206, 111] width 22 height 7
type input "*"
click at [247, 113] on div "Beds *" at bounding box center [255, 107] width 124 height 17
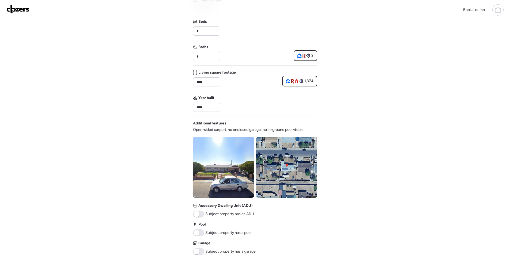
scroll to position [198, 0]
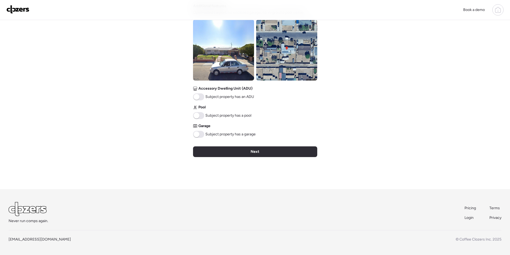
click at [213, 47] on img at bounding box center [223, 50] width 61 height 61
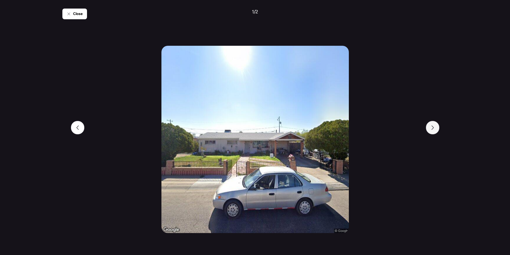
click at [431, 127] on icon at bounding box center [432, 127] width 4 height 4
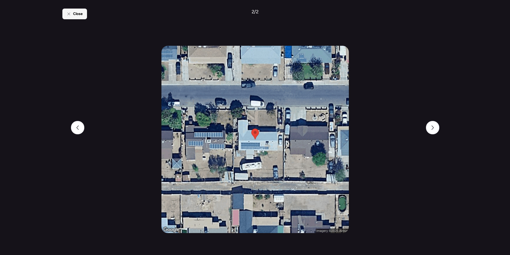
click at [64, 12] on div "Close" at bounding box center [74, 14] width 25 height 11
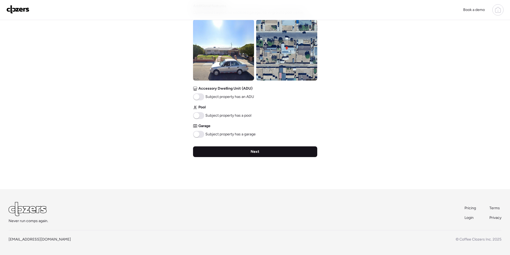
click at [213, 150] on div "Next" at bounding box center [255, 151] width 124 height 11
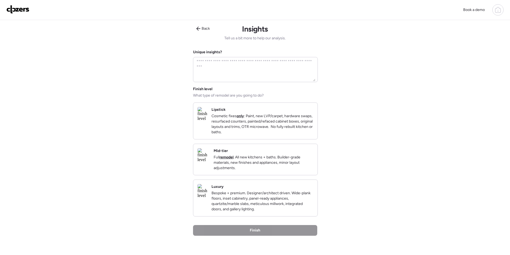
click at [277, 171] on p "Full remodel . All new kitchens + baths. Builder-grade materials, new finishes …" at bounding box center [263, 163] width 100 height 16
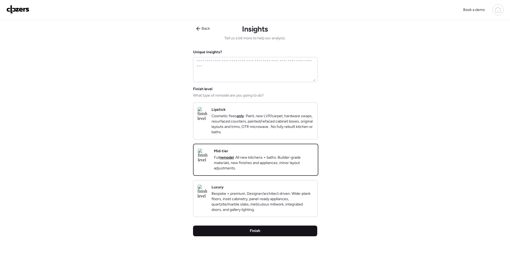
click at [254, 234] on span "Finish" at bounding box center [255, 230] width 10 height 5
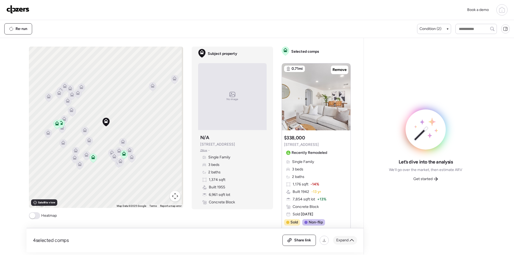
drag, startPoint x: 351, startPoint y: 244, endPoint x: 349, endPoint y: 237, distance: 7.4
click at [352, 244] on div "Expand" at bounding box center [345, 240] width 24 height 9
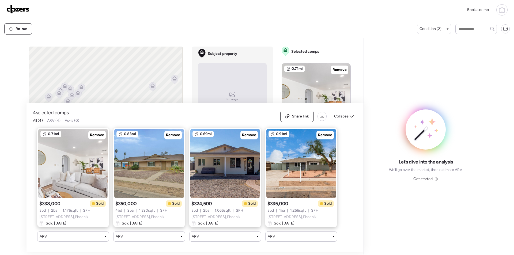
click at [346, 114] on span "Collapse" at bounding box center [341, 116] width 14 height 5
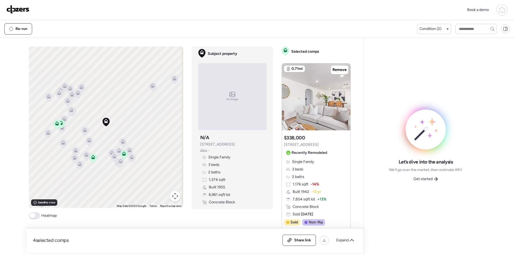
click at [431, 177] on span "Get started" at bounding box center [422, 178] width 19 height 5
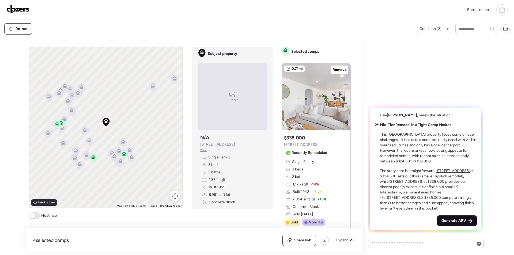
click at [461, 219] on span "Generate ARV" at bounding box center [453, 220] width 25 height 5
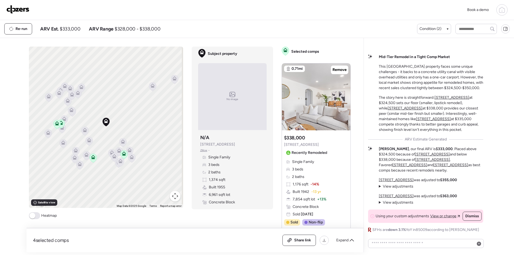
click at [74, 29] on span "$333,000" at bounding box center [70, 29] width 21 height 6
copy span "333,000"
click at [299, 241] on span "Share link" at bounding box center [302, 240] width 17 height 5
click at [25, 8] on img at bounding box center [17, 9] width 23 height 9
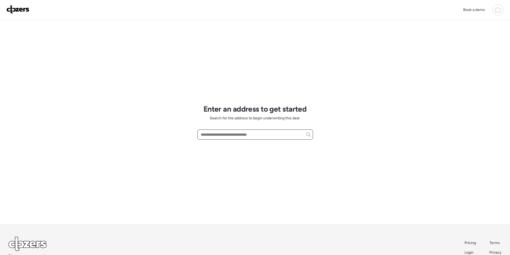
click at [220, 131] on input "text" at bounding box center [255, 134] width 111 height 7
paste input "**********"
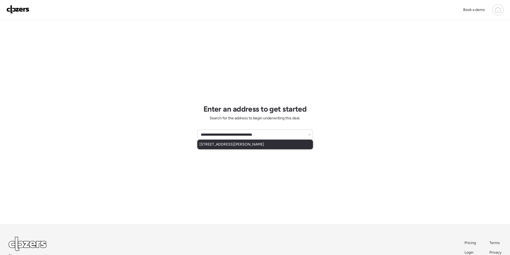
click at [227, 145] on span "[STREET_ADDRESS][PERSON_NAME]" at bounding box center [231, 144] width 65 height 5
type input "**********"
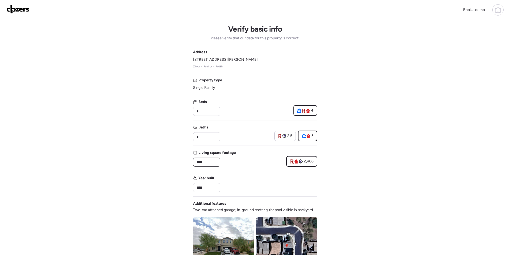
click at [206, 161] on input "****" at bounding box center [206, 161] width 22 height 7
paste input "*"
click at [231, 163] on div "Living square footage *****" at bounding box center [214, 158] width 43 height 17
click at [200, 162] on input "*****" at bounding box center [206, 161] width 22 height 7
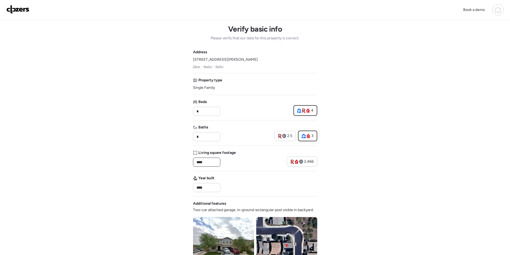
type input "****"
click at [235, 165] on div "Living square footage ****" at bounding box center [214, 158] width 43 height 17
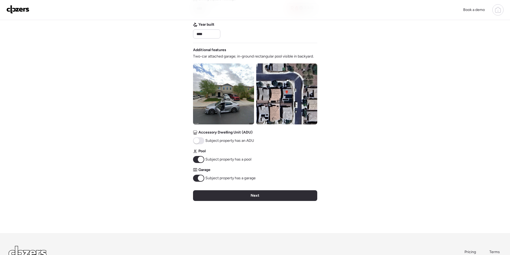
scroll to position [154, 0]
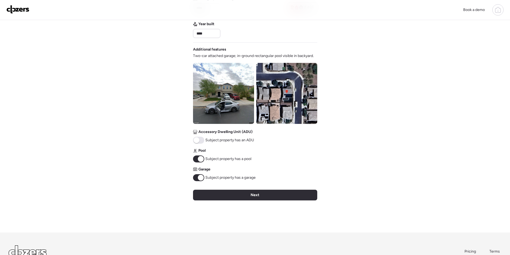
click at [285, 96] on img at bounding box center [286, 93] width 61 height 61
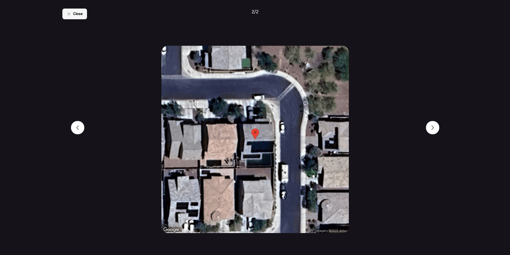
click at [75, 14] on span "Close" at bounding box center [78, 13] width 10 height 5
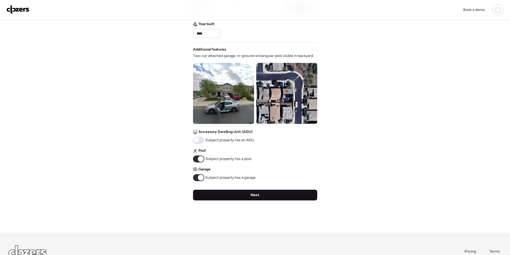
click at [246, 198] on div "Next" at bounding box center [255, 195] width 124 height 11
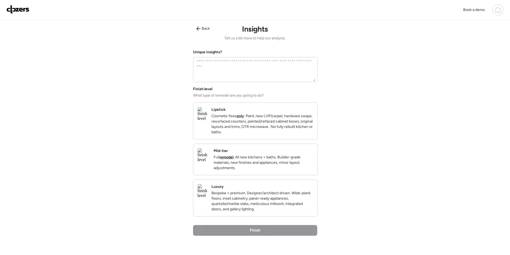
click at [288, 166] on p "Full remodel . All new kitchens + baths. Builder-grade materials, new finishes …" at bounding box center [263, 163] width 100 height 16
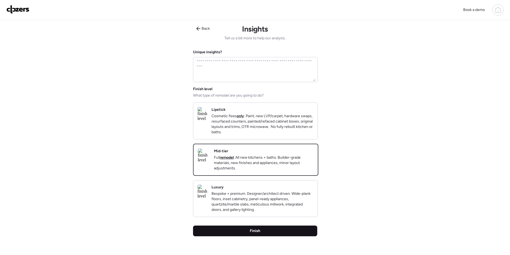
click at [269, 236] on div "Finish" at bounding box center [255, 231] width 124 height 11
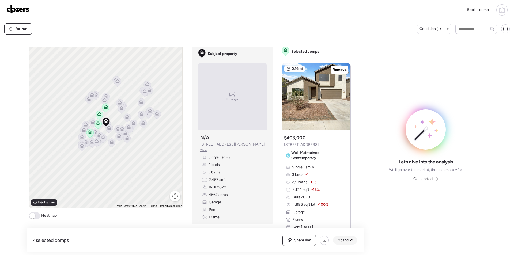
click at [349, 240] on div "Expand" at bounding box center [345, 240] width 24 height 9
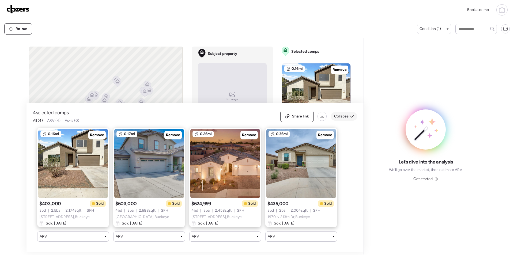
click at [346, 116] on div "Collapse" at bounding box center [344, 116] width 26 height 9
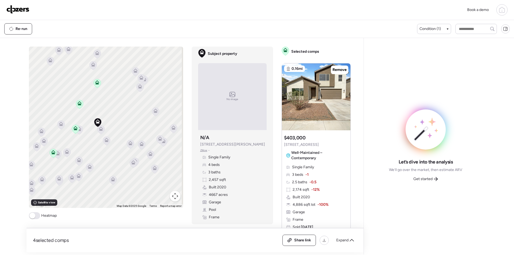
click at [99, 129] on icon at bounding box center [101, 129] width 4 height 4
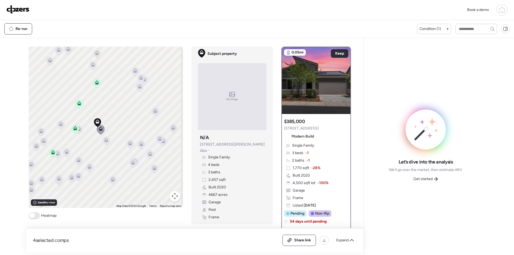
click at [79, 131] on icon at bounding box center [78, 129] width 7 height 9
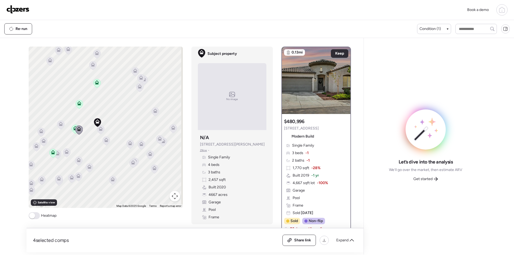
click at [346, 234] on div "4 selected comps All (4) ARV (4) As-is (0) Share link Expand" at bounding box center [194, 240] width 337 height 24
click at [346, 238] on span "Expand" at bounding box center [342, 240] width 12 height 5
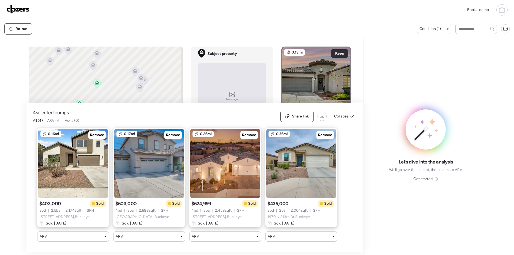
click at [348, 112] on div "Collapse" at bounding box center [344, 116] width 26 height 9
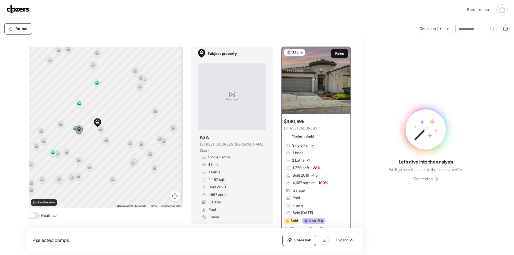
click at [335, 54] on span "Keep" at bounding box center [339, 53] width 9 height 5
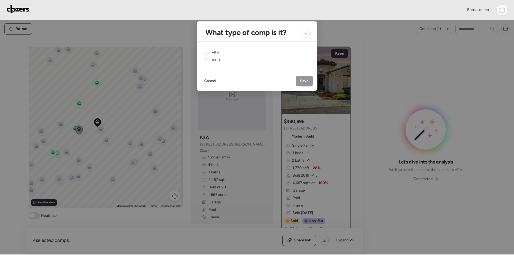
drag, startPoint x: 216, startPoint y: 50, endPoint x: 248, endPoint y: 63, distance: 34.6
click at [216, 50] on span "ARV" at bounding box center [215, 52] width 7 height 5
click at [307, 81] on span "Save" at bounding box center [304, 80] width 9 height 5
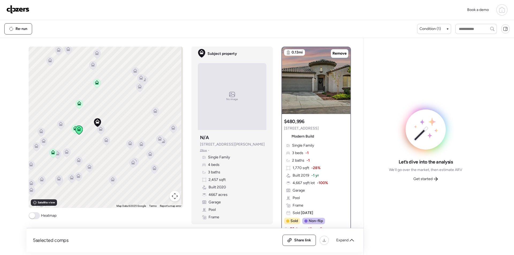
click at [58, 152] on icon at bounding box center [57, 154] width 7 height 9
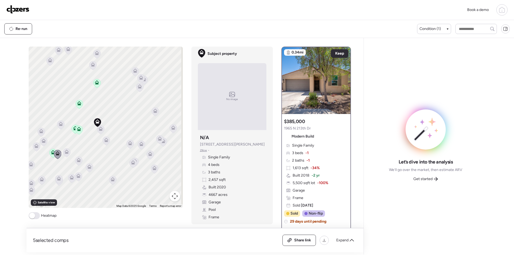
click at [65, 153] on icon at bounding box center [66, 153] width 3 height 2
click at [67, 154] on icon at bounding box center [66, 152] width 7 height 9
click at [66, 153] on icon at bounding box center [66, 153] width 3 height 2
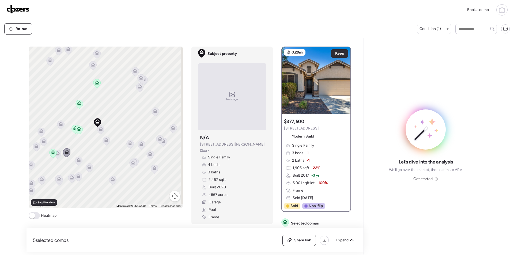
click at [60, 125] on icon at bounding box center [60, 125] width 3 height 2
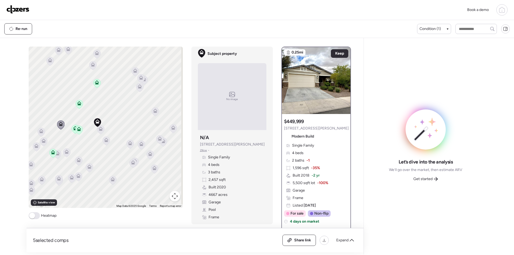
click at [77, 161] on icon at bounding box center [78, 161] width 3 height 2
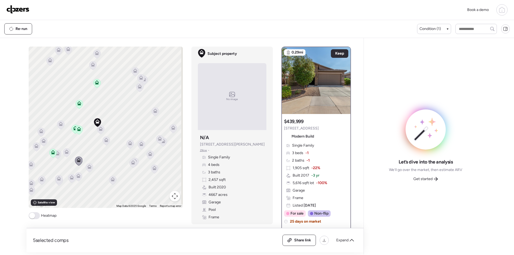
drag, startPoint x: 94, startPoint y: 171, endPoint x: 97, endPoint y: 172, distance: 3.1
click at [94, 171] on div "To activate drag with keyboard, press Alt + Enter. Once in keyboard drag state,…" at bounding box center [106, 127] width 154 height 161
click at [98, 173] on div "To activate drag with keyboard, press Alt + Enter. Once in keyboard drag state,…" at bounding box center [106, 127] width 154 height 161
click at [436, 183] on div "Let’s dive into the analysis We’ll go over the market, then estimate ARV Get st…" at bounding box center [425, 146] width 115 height 208
click at [436, 179] on icon at bounding box center [436, 179] width 4 height 4
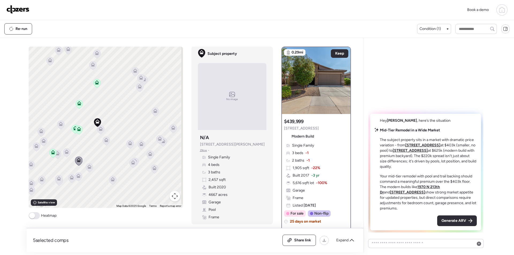
click at [463, 221] on span "Generate ARV" at bounding box center [453, 220] width 25 height 5
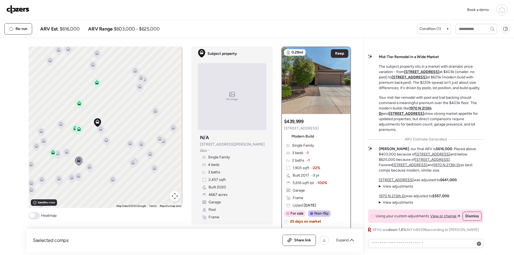
click at [68, 34] on div "Re-run ARV Est. $616,000 ARV Range $603,000 - $625,000" at bounding box center [210, 28] width 413 height 11
click at [70, 30] on span "$616,000" at bounding box center [70, 29] width 20 height 6
copy span "616,000"
click at [291, 238] on icon at bounding box center [289, 240] width 5 height 4
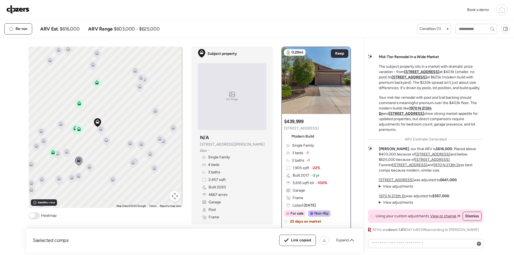
click at [12, 10] on img at bounding box center [17, 9] width 23 height 9
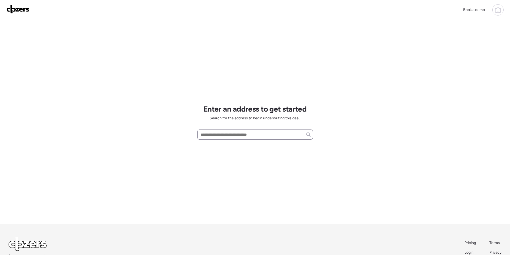
click at [239, 139] on div at bounding box center [255, 134] width 116 height 10
click at [239, 137] on input "text" at bounding box center [255, 134] width 111 height 7
paste input "**********"
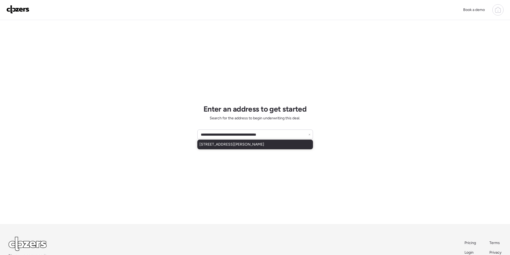
click at [240, 146] on span "[STREET_ADDRESS][PERSON_NAME]" at bounding box center [231, 144] width 65 height 5
type input "**********"
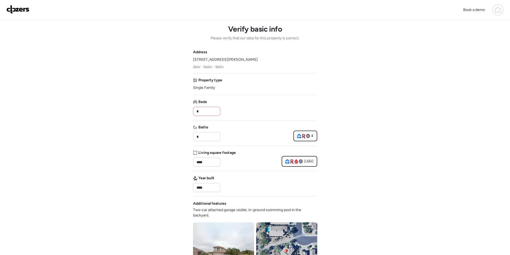
click at [208, 109] on input "*" at bounding box center [206, 111] width 22 height 7
type input "*"
click at [219, 110] on div "*" at bounding box center [206, 111] width 27 height 9
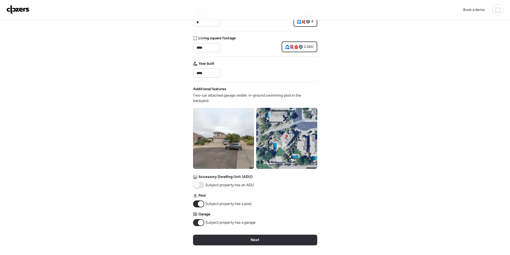
scroll to position [128, 0]
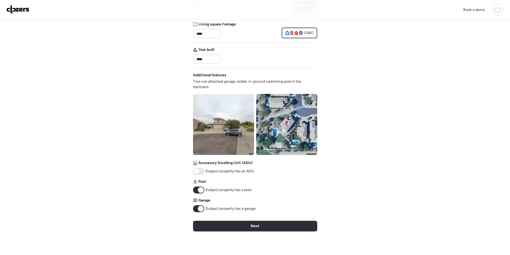
click at [270, 233] on div "Verify basic info Please verify that our data for this property is correct. Add…" at bounding box center [255, 78] width 124 height 372
click at [272, 229] on div "Next" at bounding box center [255, 226] width 124 height 11
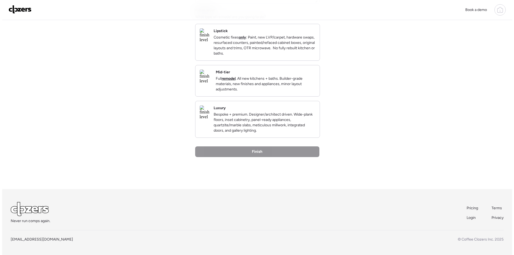
scroll to position [0, 0]
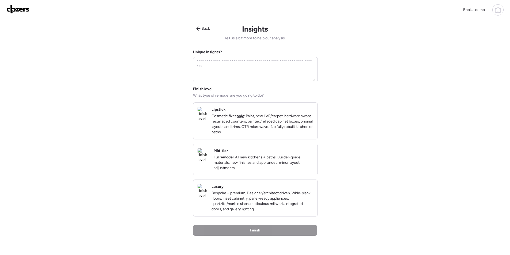
click at [284, 147] on div "Finish level What type of remodel are you going to do? Lipstick Cosmetic fixes …" at bounding box center [255, 151] width 124 height 130
drag, startPoint x: 295, startPoint y: 158, endPoint x: 297, endPoint y: 161, distance: 3.6
click at [295, 158] on div "Mid-tier Full remodel . All new kitchens + baths. Builder-grade materials, new …" at bounding box center [263, 159] width 100 height 22
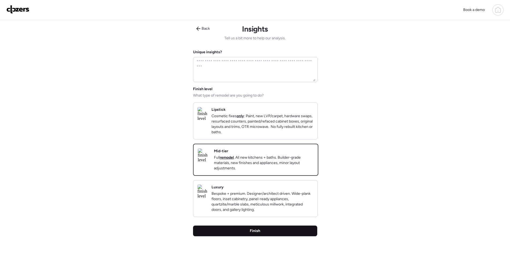
click at [300, 236] on div "Finish" at bounding box center [255, 231] width 124 height 11
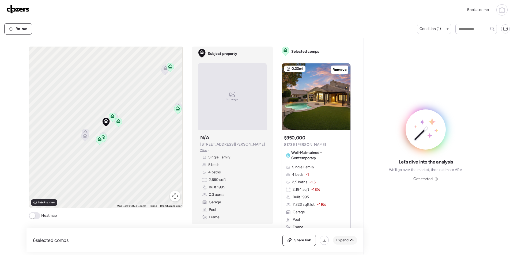
click at [354, 240] on div "Expand" at bounding box center [345, 240] width 24 height 9
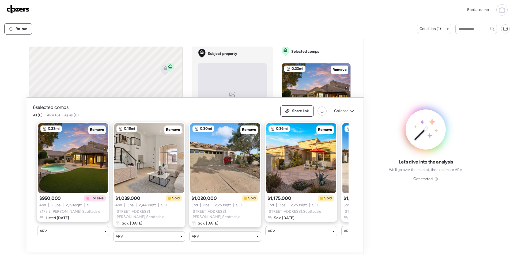
click at [93, 129] on span "Remove" at bounding box center [97, 129] width 14 height 5
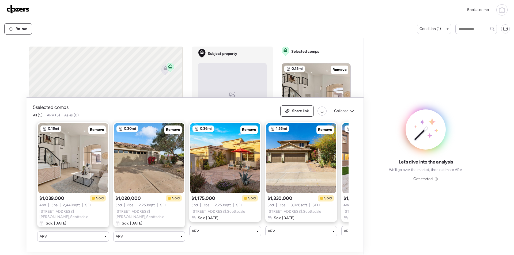
scroll to position [0, 69]
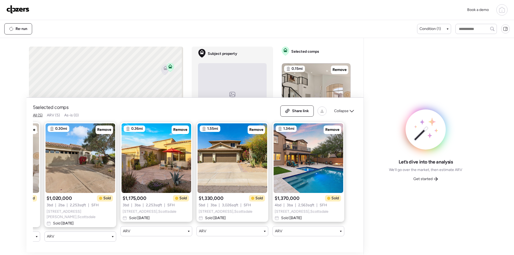
click at [348, 114] on span "Collapse" at bounding box center [341, 110] width 14 height 5
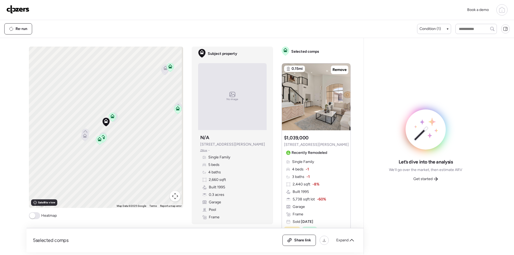
click at [430, 178] on span "Get started" at bounding box center [422, 178] width 19 height 5
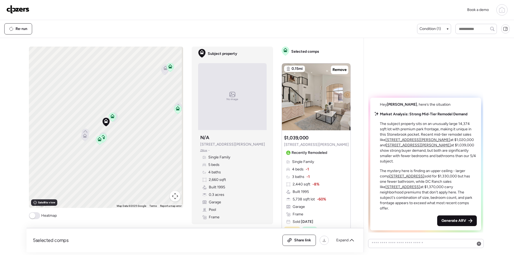
click at [462, 223] on span "Generate ARV" at bounding box center [453, 220] width 25 height 5
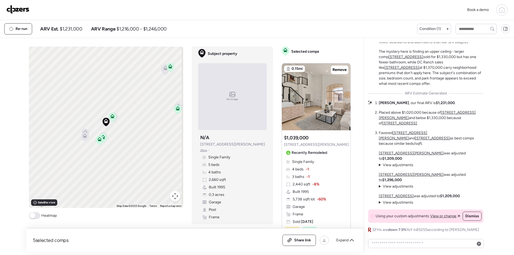
click at [73, 30] on span "$1,231,000" at bounding box center [71, 29] width 22 height 6
copy span "1,231,000"
click at [300, 238] on span "Share link" at bounding box center [302, 240] width 17 height 5
